Goal: Information Seeking & Learning: Check status

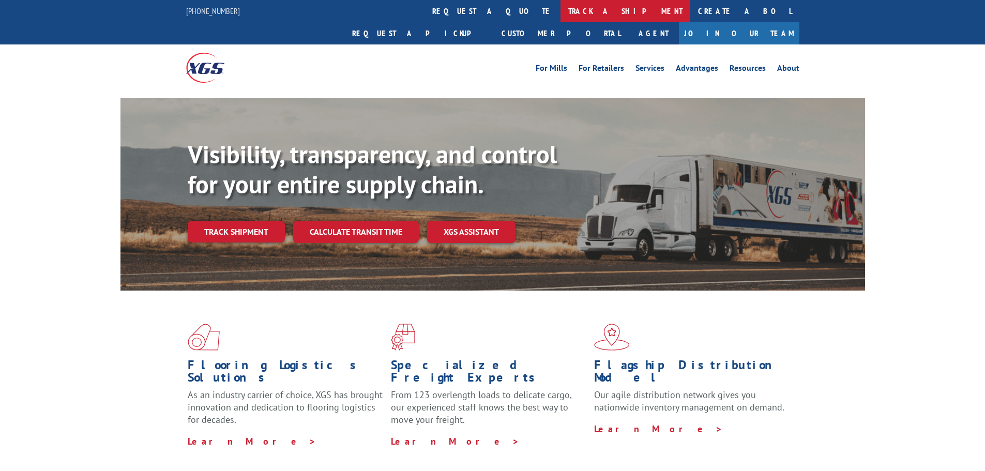
click at [560, 12] on link "track a shipment" at bounding box center [625, 11] width 130 height 22
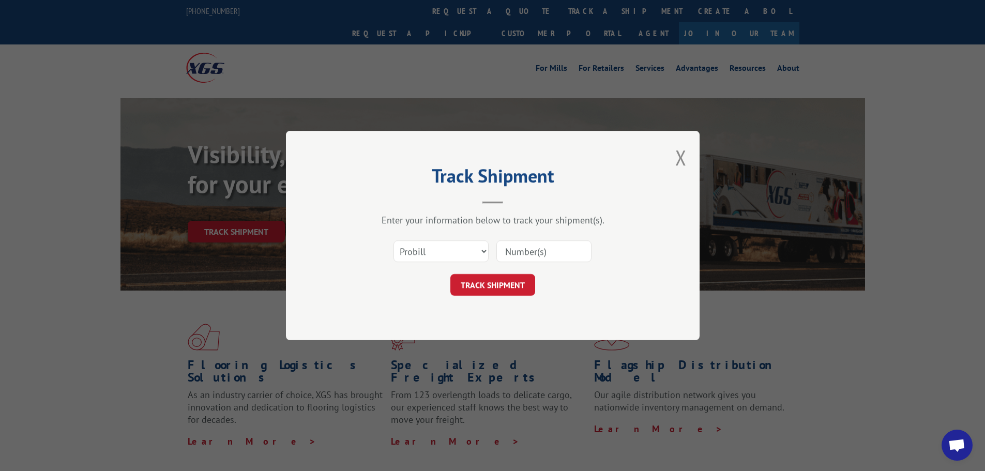
click at [546, 247] on input at bounding box center [543, 251] width 95 height 22
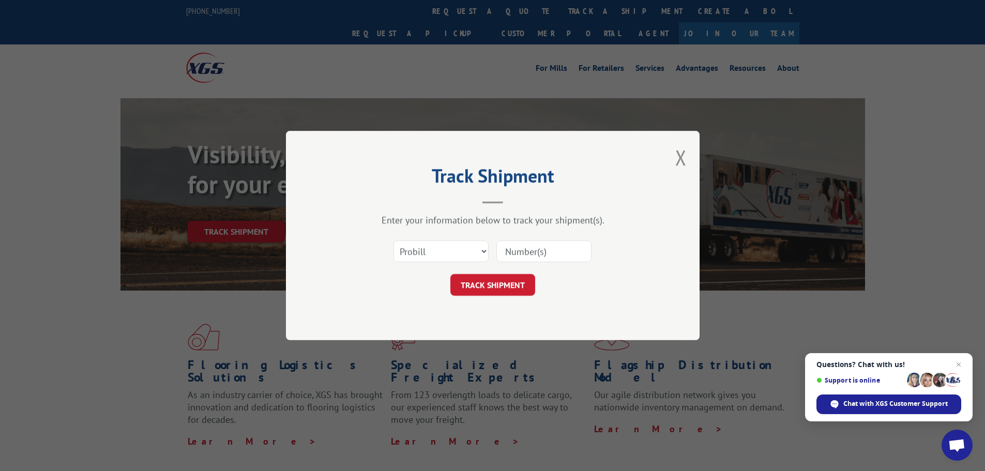
click at [529, 248] on input at bounding box center [543, 251] width 95 height 22
type input "644822"
click button "TRACK SHIPMENT" at bounding box center [492, 285] width 85 height 22
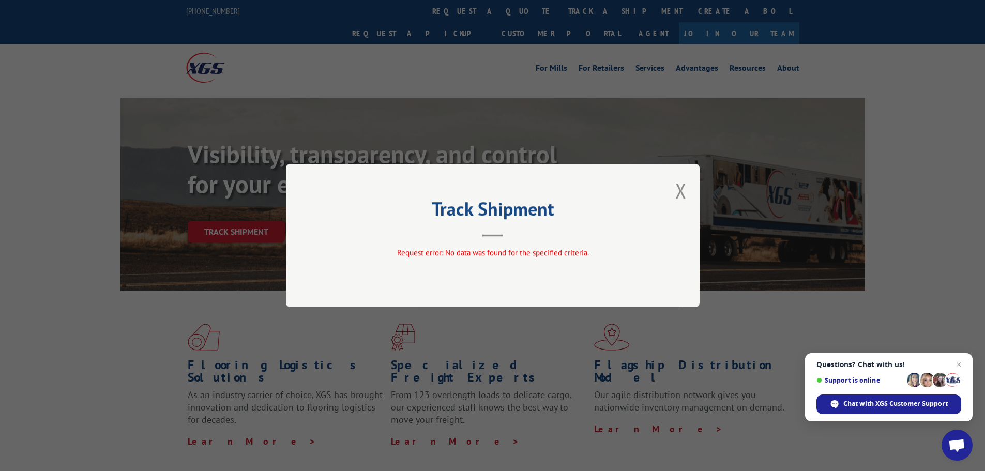
drag, startPoint x: 686, startPoint y: 187, endPoint x: 571, endPoint y: 239, distance: 126.5
click at [685, 187] on div "Track Shipment Request error: No data was found for the specified criteria." at bounding box center [492, 235] width 413 height 143
drag, startPoint x: 672, startPoint y: 198, endPoint x: 684, endPoint y: 193, distance: 13.2
click at [673, 198] on div "Track Shipment Request error: No data was found for the specified criteria." at bounding box center [492, 235] width 413 height 143
drag, startPoint x: 684, startPoint y: 193, endPoint x: 632, endPoint y: 211, distance: 55.1
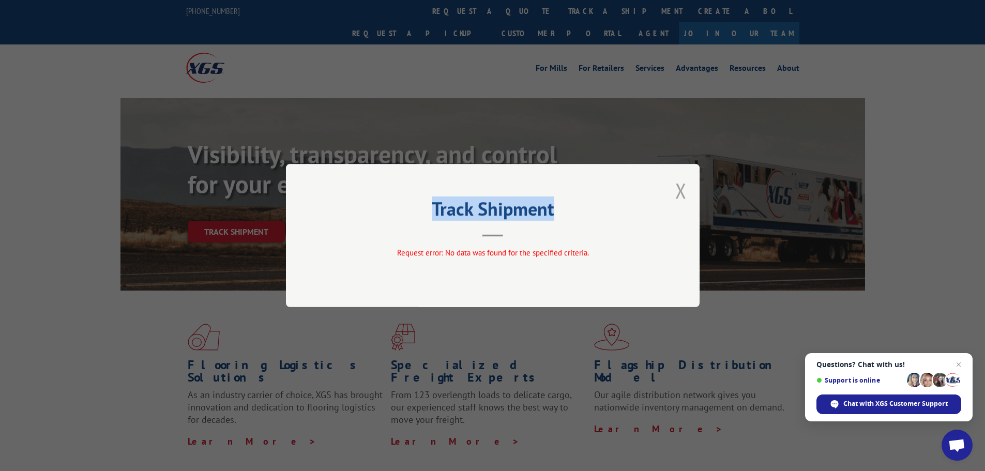
click at [684, 193] on button "Close modal" at bounding box center [680, 190] width 11 height 27
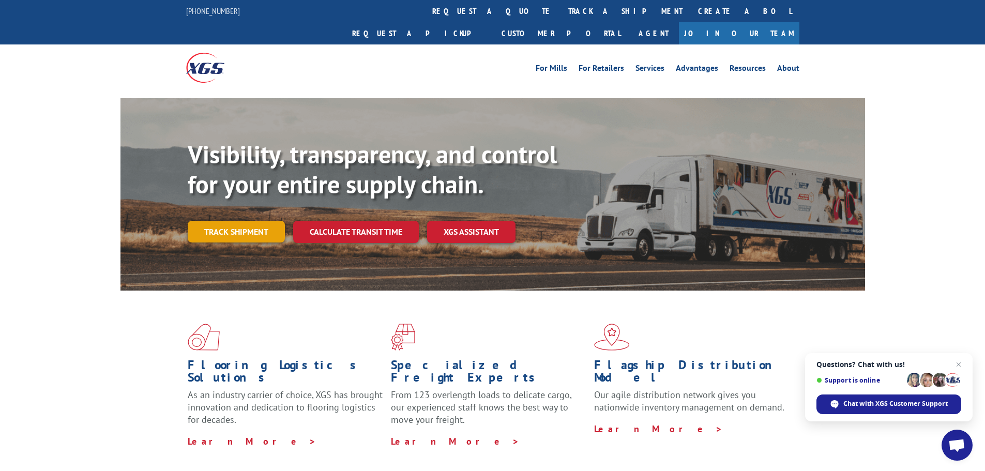
click at [226, 221] on link "Track shipment" at bounding box center [236, 232] width 97 height 22
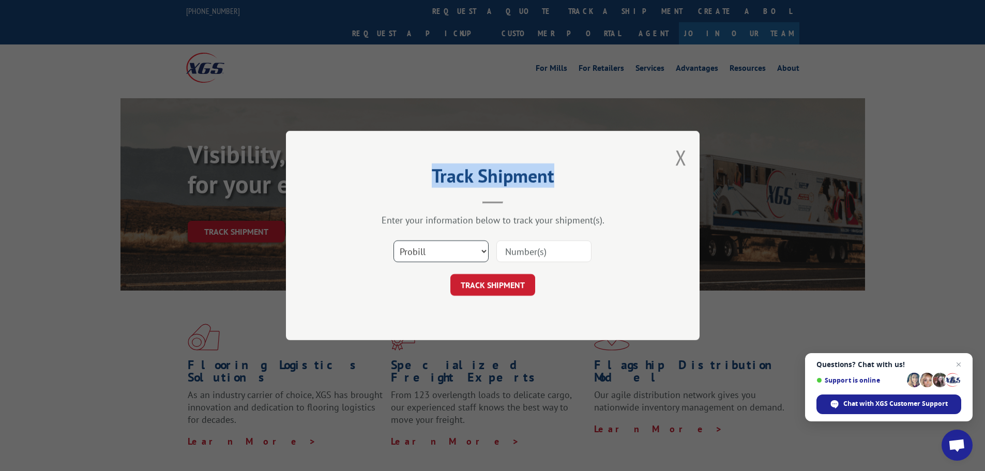
drag, startPoint x: 415, startPoint y: 249, endPoint x: 418, endPoint y: 259, distance: 11.4
click at [415, 250] on select "Select category... Probill BOL PO" at bounding box center [440, 251] width 95 height 22
select select "bol"
click at [393, 240] on select "Select category... Probill BOL PO" at bounding box center [440, 251] width 95 height 22
click at [550, 248] on input at bounding box center [543, 251] width 95 height 22
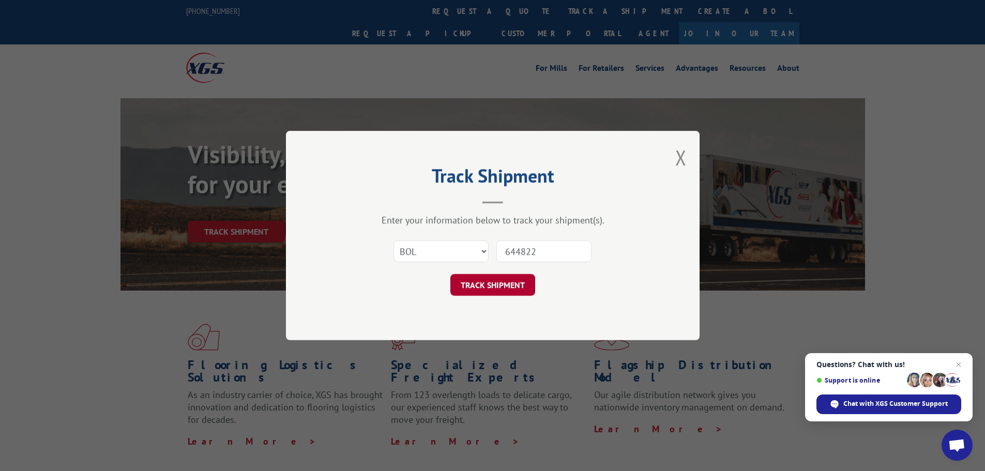
type input "644822"
click at [469, 289] on button "TRACK SHIPMENT" at bounding box center [492, 285] width 85 height 22
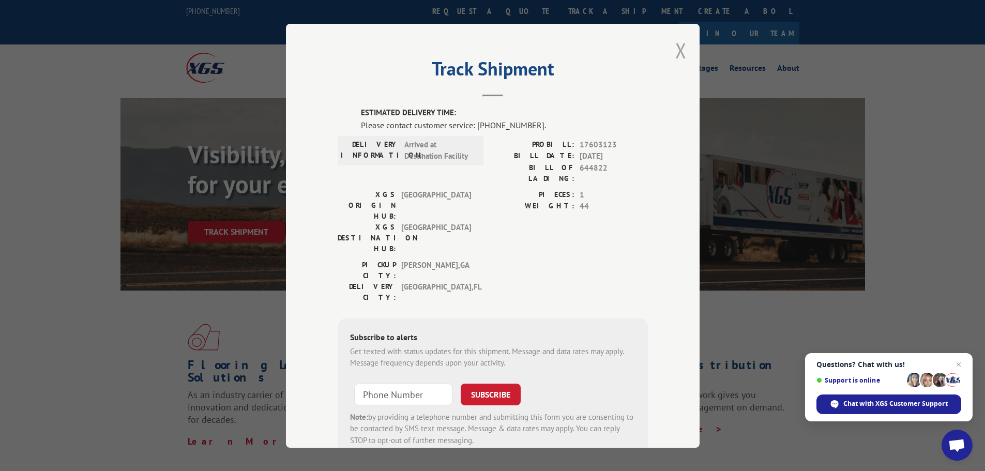
click at [677, 49] on button "Close modal" at bounding box center [680, 50] width 11 height 27
